Goal: Check status: Check status

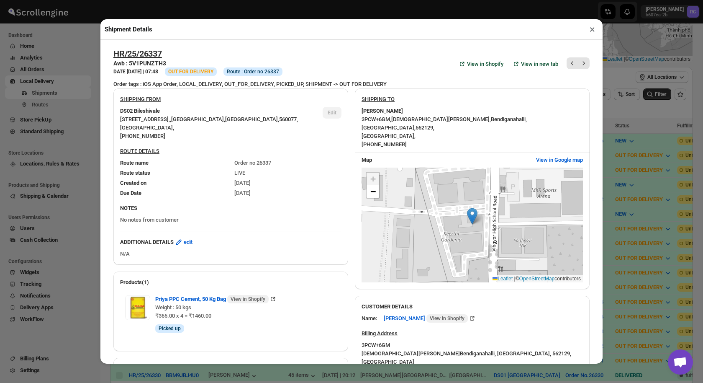
scroll to position [282, 0]
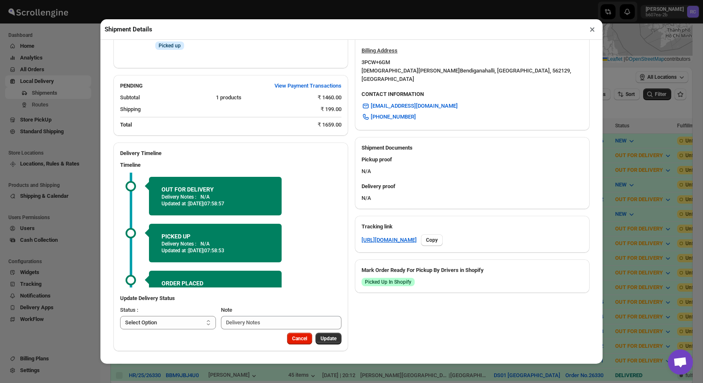
click at [594, 26] on button "×" at bounding box center [592, 29] width 12 height 12
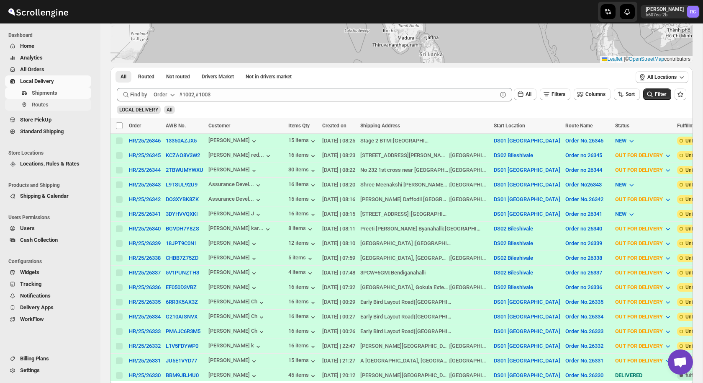
click at [42, 107] on span "Routes" at bounding box center [40, 104] width 17 height 6
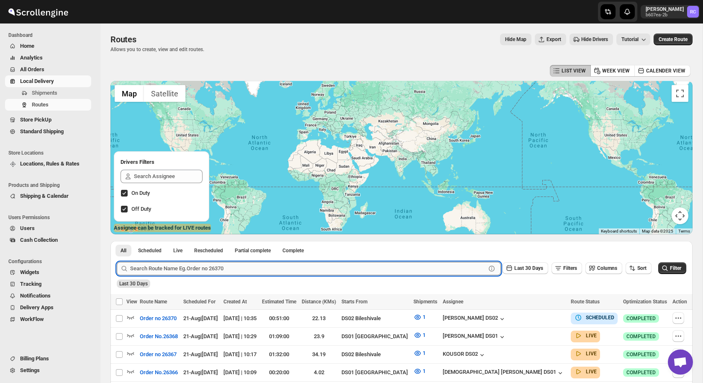
click at [146, 267] on input "text" at bounding box center [308, 268] width 356 height 13
paste input "26367"
type input "26367"
click button "Submit" at bounding box center [129, 245] width 24 height 9
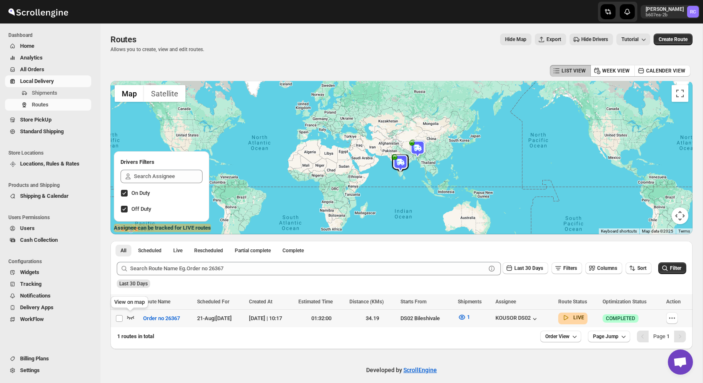
click at [132, 313] on icon "button" at bounding box center [130, 317] width 8 height 8
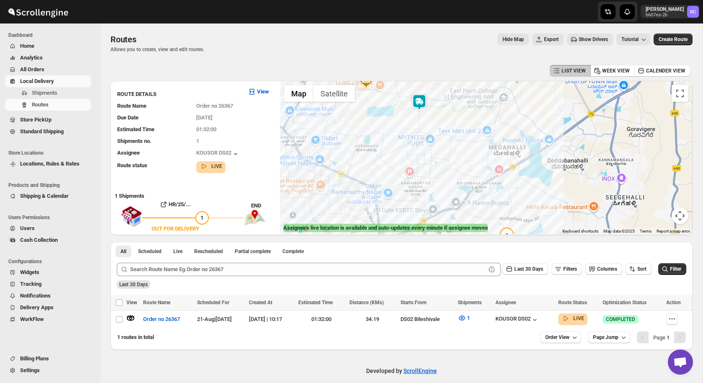
drag, startPoint x: 498, startPoint y: 140, endPoint x: 449, endPoint y: 133, distance: 49.0
click at [449, 134] on div at bounding box center [486, 157] width 413 height 153
click at [422, 103] on img at bounding box center [419, 102] width 17 height 17
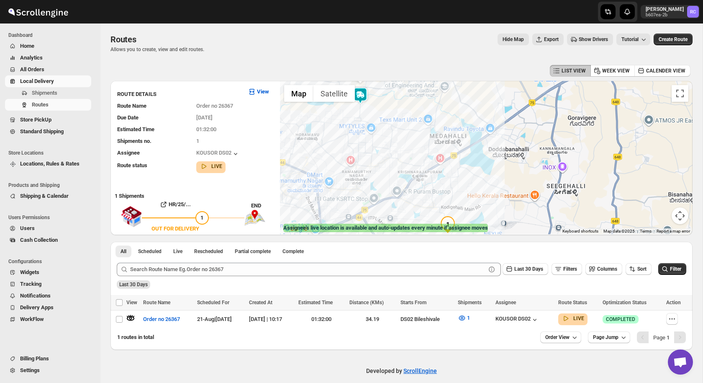
drag, startPoint x: 406, startPoint y: 180, endPoint x: 341, endPoint y: 114, distance: 92.6
click at [341, 114] on div "Assignee : KOUSOR DS02 Updated at : [DATE] 10:36:51 Duty mode Enabled Battery p…" at bounding box center [486, 157] width 413 height 153
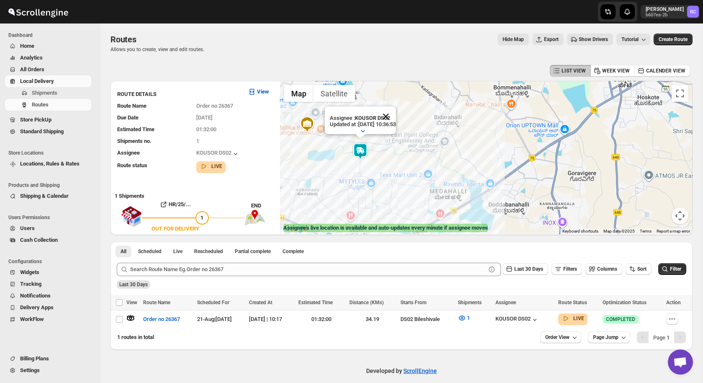
click at [396, 116] on button "Close" at bounding box center [386, 116] width 20 height 20
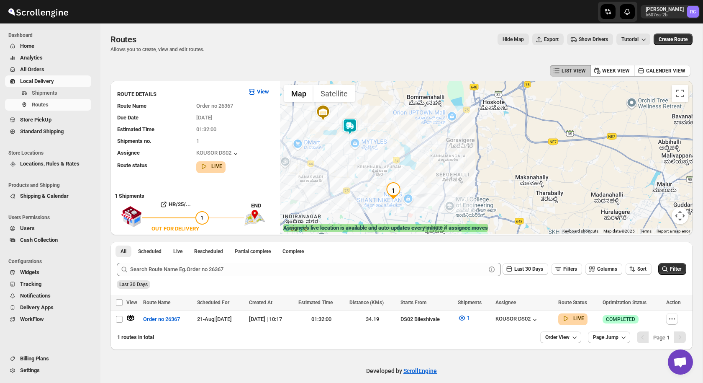
drag, startPoint x: 404, startPoint y: 196, endPoint x: 368, endPoint y: 152, distance: 57.2
click at [368, 152] on div at bounding box center [486, 157] width 413 height 153
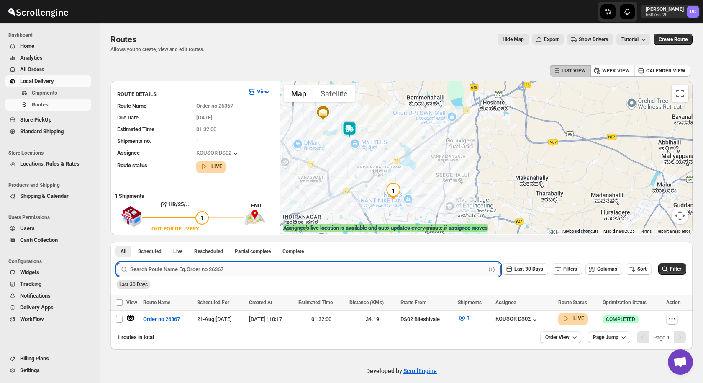
click at [190, 262] on input "text" at bounding box center [308, 268] width 356 height 13
paste input "26365"
type input "26365"
click button "Submit" at bounding box center [129, 245] width 24 height 9
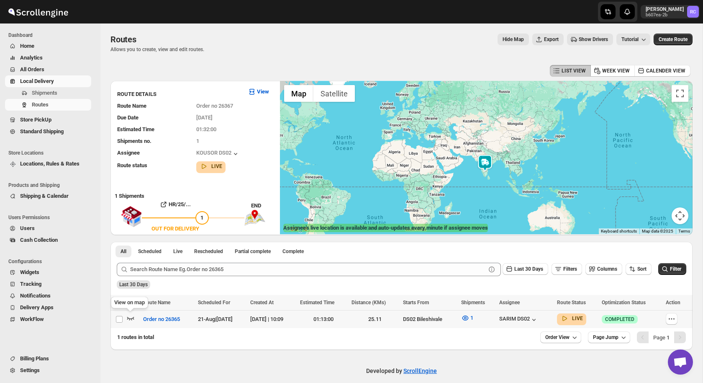
click at [131, 318] on icon "button" at bounding box center [130, 317] width 8 height 8
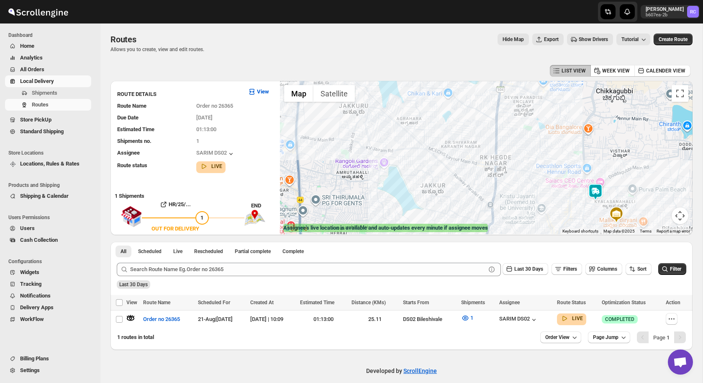
click at [595, 191] on img at bounding box center [595, 191] width 17 height 17
click at [631, 154] on button "Close" at bounding box center [621, 157] width 20 height 20
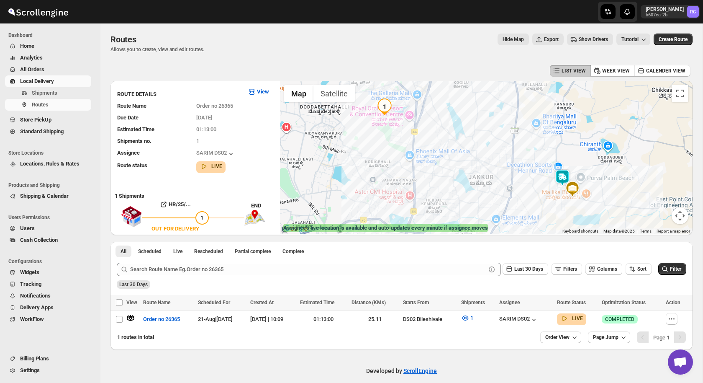
drag, startPoint x: 502, startPoint y: 127, endPoint x: 502, endPoint y: 142, distance: 15.1
click at [502, 142] on div at bounding box center [486, 157] width 413 height 153
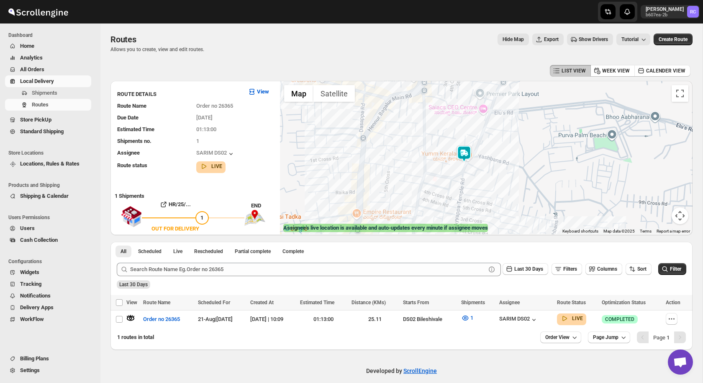
click at [466, 158] on img at bounding box center [464, 153] width 17 height 17
click at [465, 154] on img at bounding box center [464, 153] width 17 height 17
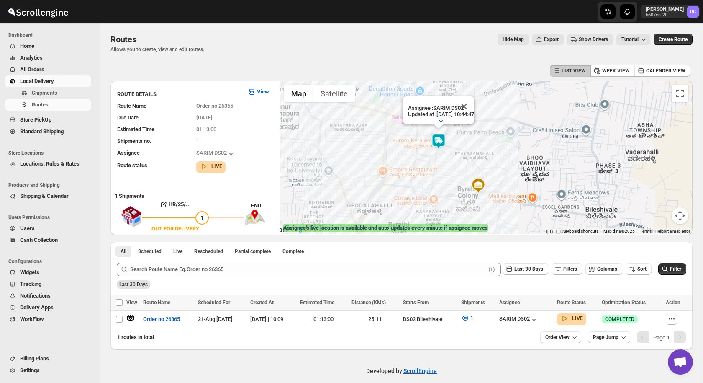
drag, startPoint x: 493, startPoint y: 195, endPoint x: 449, endPoint y: 164, distance: 53.4
click at [449, 164] on div "Assignee : SARIM DS02 Updated at : [DATE] 10:44:47 Duty mode Enabled Battery pe…" at bounding box center [486, 157] width 413 height 153
click at [472, 102] on button "Close" at bounding box center [463, 106] width 20 height 20
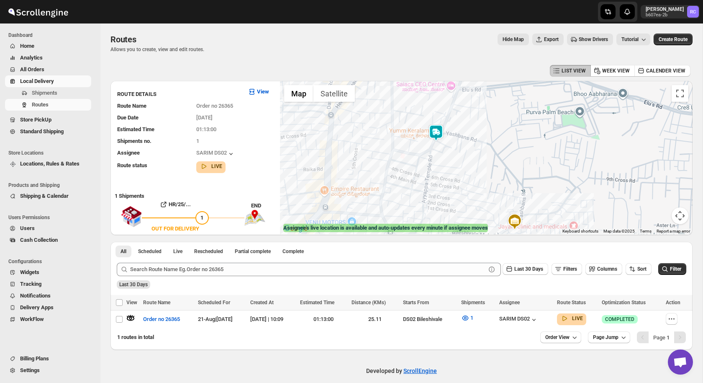
click at [437, 131] on img at bounding box center [436, 132] width 17 height 17
click at [436, 134] on img at bounding box center [436, 132] width 17 height 17
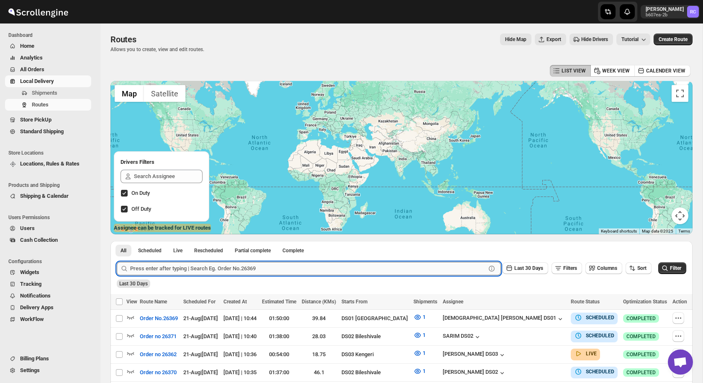
click at [279, 262] on input "text" at bounding box center [308, 268] width 356 height 13
type input "26365"
click at [117, 241] on button "Submit" at bounding box center [129, 245] width 24 height 9
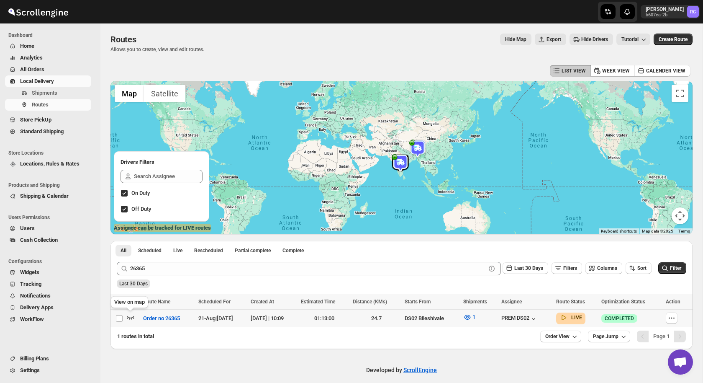
click at [129, 316] on icon "button" at bounding box center [130, 317] width 8 height 8
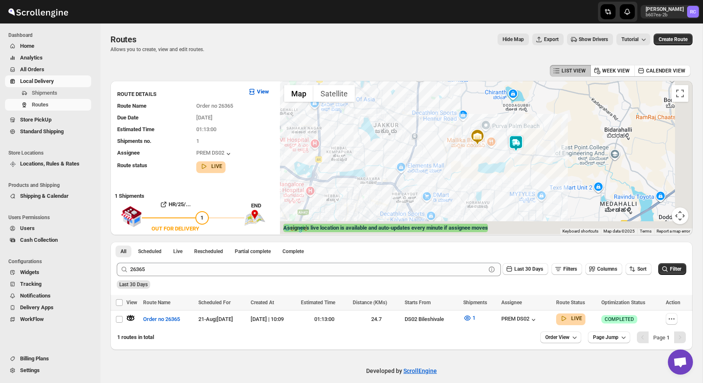
drag, startPoint x: 594, startPoint y: 185, endPoint x: 485, endPoint y: 127, distance: 122.6
click at [485, 127] on div at bounding box center [486, 157] width 413 height 153
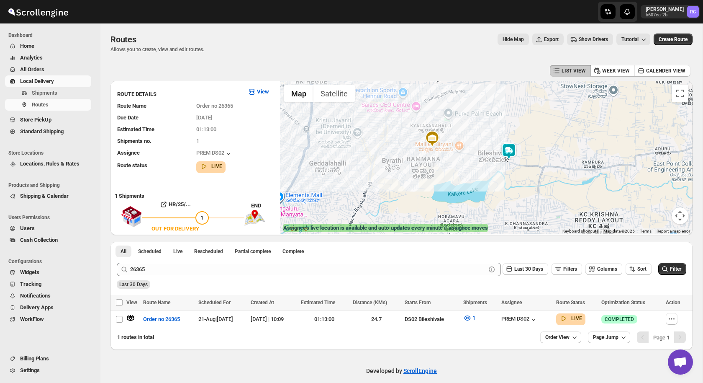
click at [508, 149] on img at bounding box center [509, 151] width 17 height 17
click at [544, 118] on button "Close" at bounding box center [534, 116] width 20 height 20
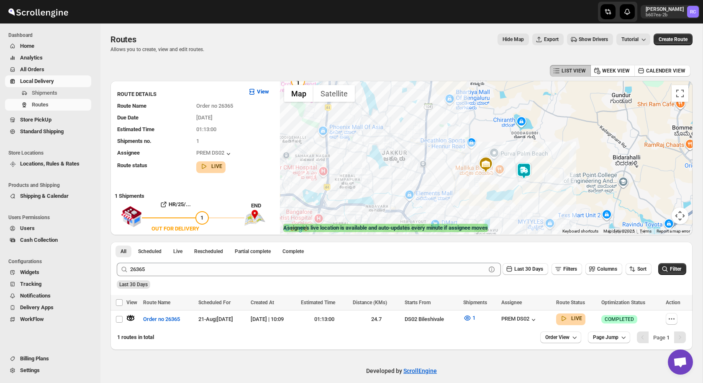
drag, startPoint x: 401, startPoint y: 149, endPoint x: 484, endPoint y: 188, distance: 91.9
click at [484, 188] on div at bounding box center [486, 157] width 413 height 153
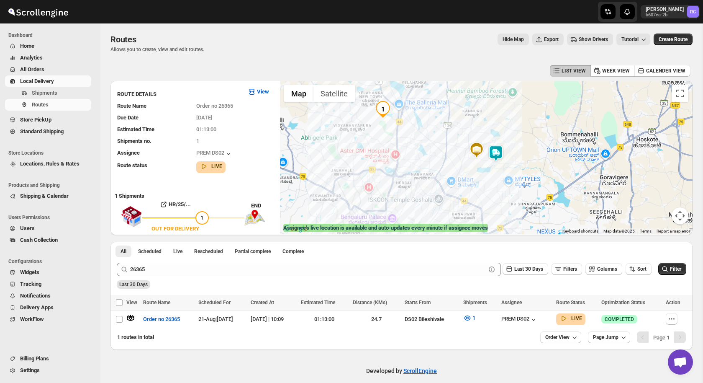
drag, startPoint x: 409, startPoint y: 124, endPoint x: 409, endPoint y: 146, distance: 21.3
click at [409, 146] on div at bounding box center [486, 157] width 413 height 153
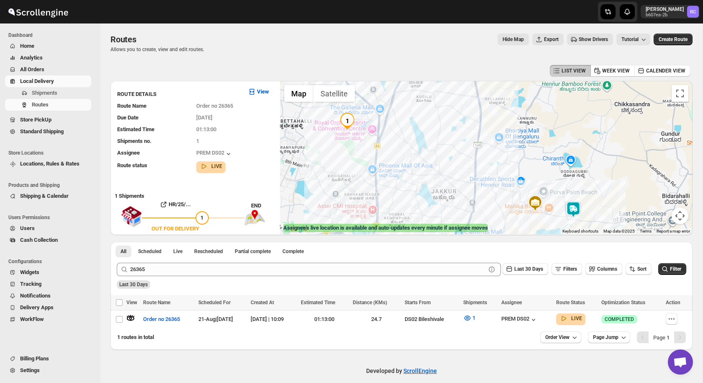
drag, startPoint x: 437, startPoint y: 124, endPoint x: 459, endPoint y: 144, distance: 29.1
click at [459, 144] on div at bounding box center [486, 157] width 413 height 153
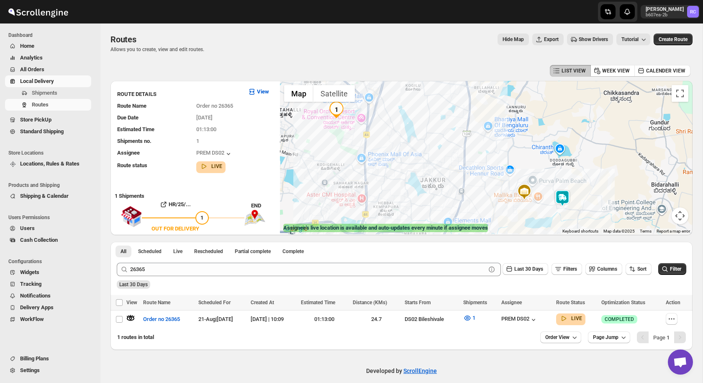
drag, startPoint x: 474, startPoint y: 174, endPoint x: 457, endPoint y: 156, distance: 24.6
click at [457, 156] on div at bounding box center [486, 157] width 413 height 153
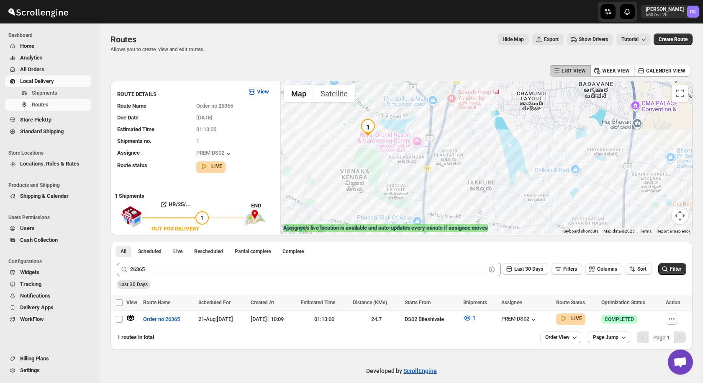
drag, startPoint x: 382, startPoint y: 136, endPoint x: 488, endPoint y: 182, distance: 115.8
click at [488, 182] on div at bounding box center [486, 157] width 413 height 153
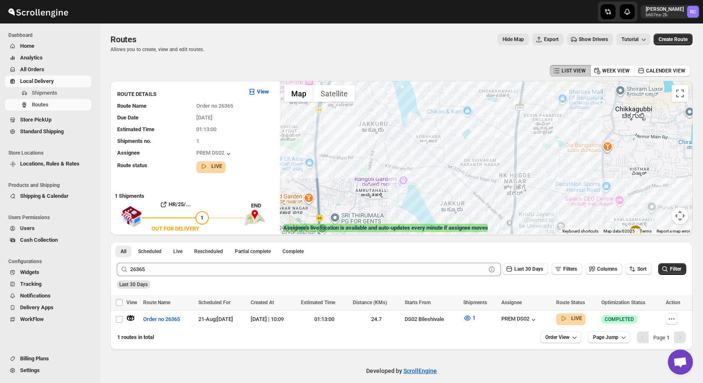
drag, startPoint x: 509, startPoint y: 182, endPoint x: 363, endPoint y: 100, distance: 167.5
click at [363, 100] on div at bounding box center [486, 157] width 413 height 153
